Goal: Information Seeking & Learning: Check status

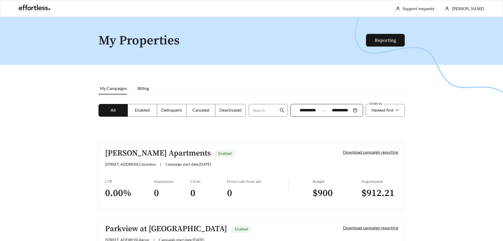
click at [353, 110] on div "**********" at bounding box center [327, 110] width 73 height 13
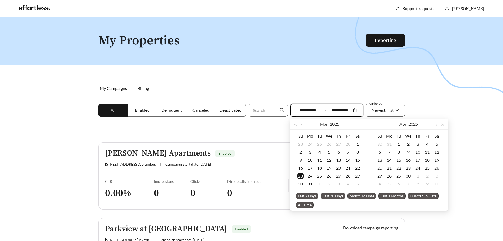
click at [326, 195] on span "Last 30 Days" at bounding box center [333, 196] width 25 height 6
type input "**********"
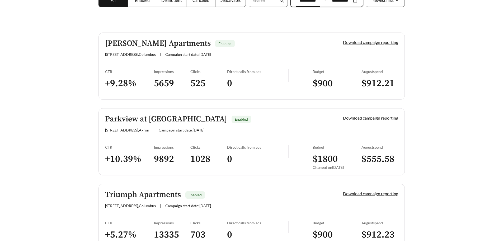
scroll to position [15, 0]
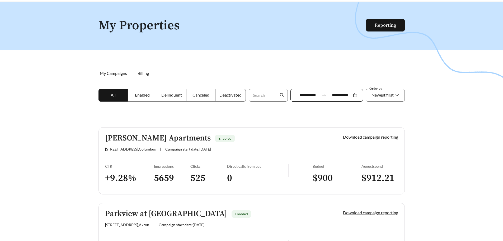
click at [441, 164] on div at bounding box center [251, 122] width 503 height 241
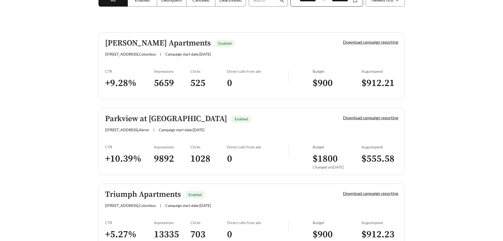
scroll to position [121, 0]
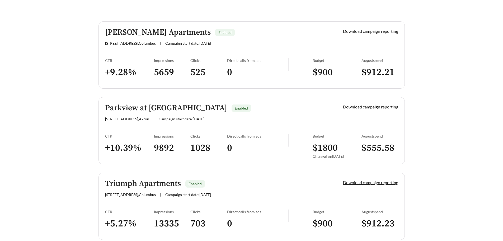
click at [142, 184] on h5 "Triumph Apartments" at bounding box center [143, 183] width 76 height 9
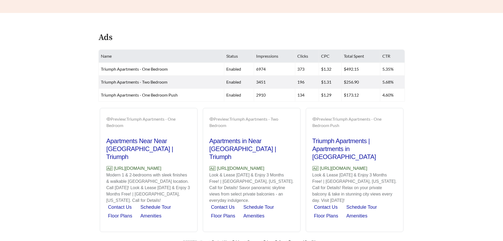
scroll to position [244, 0]
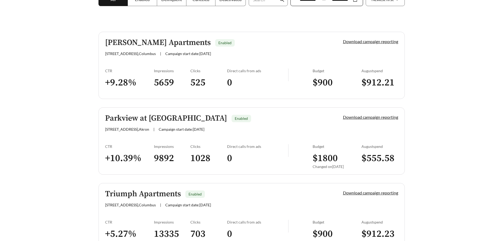
scroll to position [68, 0]
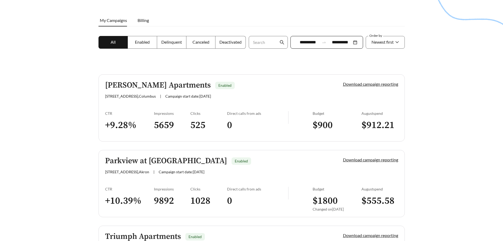
click at [165, 94] on span "Campaign start date: [DATE]" at bounding box center [188, 96] width 46 height 4
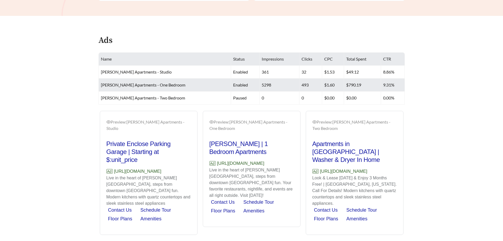
scroll to position [239, 0]
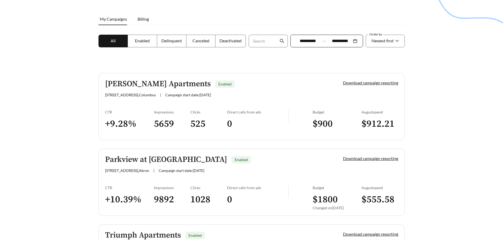
scroll to position [68, 0]
